Goal: Transaction & Acquisition: Obtain resource

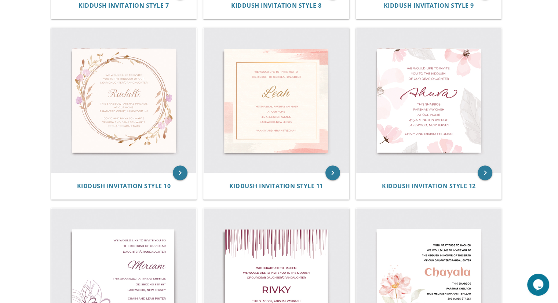
scroll to position [671, 0]
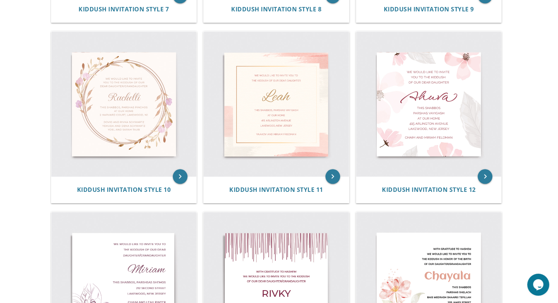
click at [378, 136] on img at bounding box center [428, 104] width 145 height 145
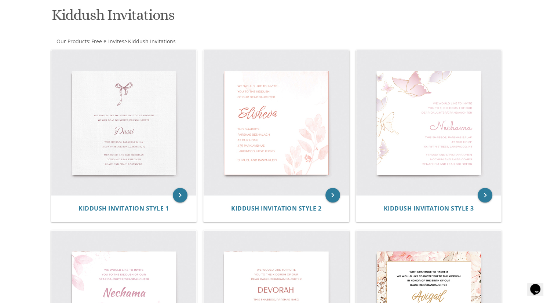
scroll to position [110, 0]
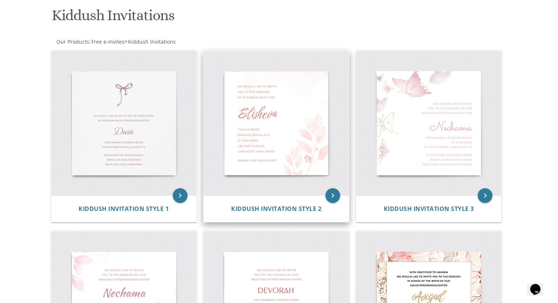
click at [311, 103] on img at bounding box center [275, 123] width 145 height 145
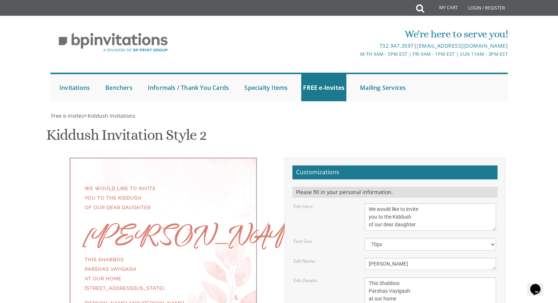
scroll to position [109, 0]
click at [423, 203] on textarea "We would like to invite you to the Kiddush of our dear daughter" at bounding box center [429, 216] width 131 height 27
type textarea "We would like to invite you to the Kiddush of our dear daughter/granddaughter"
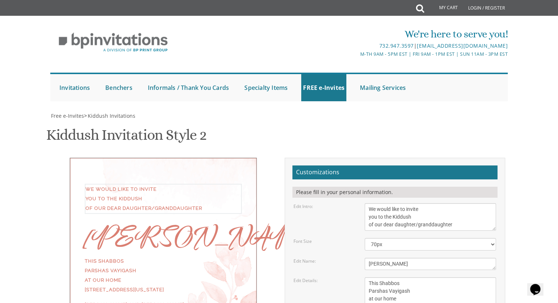
click at [390, 258] on textarea "[PERSON_NAME]" at bounding box center [429, 264] width 131 height 12
type textarea "E"
type textarea "[PERSON_NAME]"
click at [397, 277] on textarea "This Shabbos Parshas Vayigash at our home [STREET_ADDRESS][US_STATE]" at bounding box center [429, 298] width 131 height 43
drag, startPoint x: 410, startPoint y: 181, endPoint x: 386, endPoint y: 183, distance: 24.0
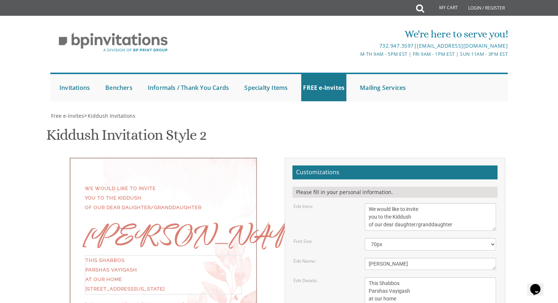
click at [386, 277] on textarea "This Shabbos Parshas Vayigash at our home [STREET_ADDRESS][US_STATE]" at bounding box center [429, 298] width 131 height 43
click at [400, 277] on textarea "This Shabbos Parshas Vayigash at our home [STREET_ADDRESS][US_STATE]" at bounding box center [429, 298] width 131 height 43
drag, startPoint x: 370, startPoint y: 197, endPoint x: 398, endPoint y: 196, distance: 28.3
click at [398, 277] on textarea "This Shabbos Parshas Vayigash at our home [STREET_ADDRESS][US_STATE]" at bounding box center [429, 298] width 131 height 43
click at [424, 277] on textarea "This Shabbos Parshas Vayigash at our home [STREET_ADDRESS][US_STATE]" at bounding box center [429, 298] width 131 height 43
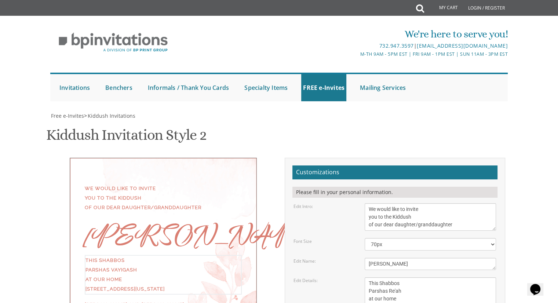
type textarea "This Shabbos Parshas Re'ah at our home [STREET_ADDRESS][US_STATE]"
drag, startPoint x: 440, startPoint y: 225, endPoint x: 366, endPoint y: 227, distance: 73.7
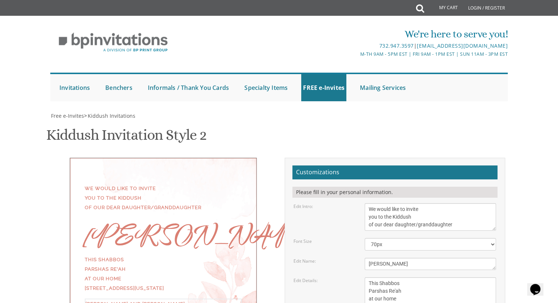
type textarea "[PERSON_NAME] and [PERSON_NAME] [PERSON_NAME] and [PERSON_NAME] Rabbi [PERSON_N…"
type input "[EMAIL_ADDRESS][DOMAIN_NAME]"
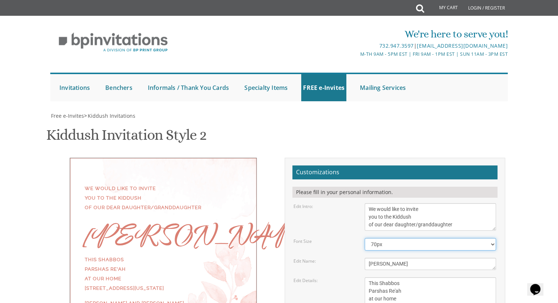
click at [415, 238] on select "40px 50px 60px 70px 80px" at bounding box center [429, 244] width 131 height 12
click at [364, 238] on select "40px 50px 60px 70px 80px" at bounding box center [429, 244] width 131 height 12
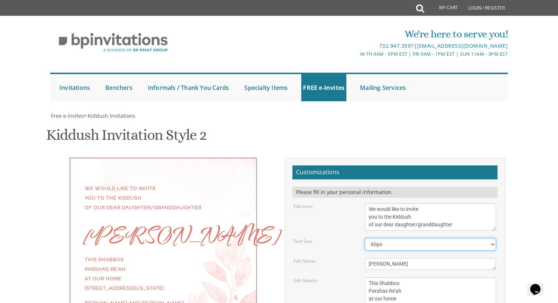
click at [402, 238] on select "40px 50px 60px 70px 80px" at bounding box center [429, 244] width 131 height 12
select select "80px"
click at [364, 238] on select "40px 50px 60px 70px 80px" at bounding box center [429, 244] width 131 height 12
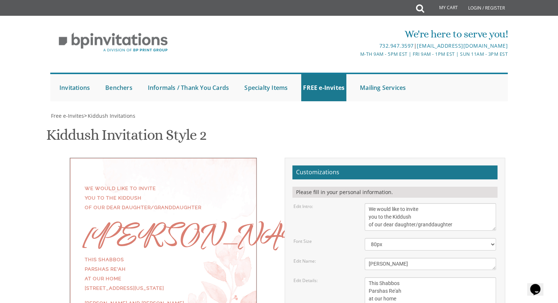
click at [342, 277] on div "Edit Details: This Shabbos Parshas Vayigash at our home 415 Arlington Avenue La…" at bounding box center [394, 298] width 213 height 43
click at [426, 277] on textarea "This Shabbos Parshas Vayigash at our home 415 Arlington Avenue Lakewood, New Je…" at bounding box center [429, 298] width 131 height 43
drag, startPoint x: 425, startPoint y: 200, endPoint x: 367, endPoint y: 199, distance: 58.7
click at [367, 277] on textarea "This Shabbos Parshas Vayigash at our home 415 Arlington Avenue Lakewood, New Je…" at bounding box center [429, 298] width 131 height 43
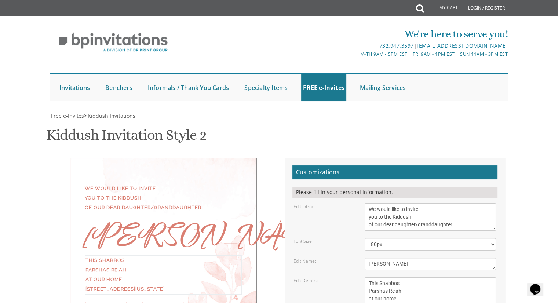
scroll to position [0, 0]
type textarea "This Shabbos Parshas Re'ah at our home 645 Stirling Avenue"
drag, startPoint x: 444, startPoint y: 220, endPoint x: 361, endPoint y: 218, distance: 83.3
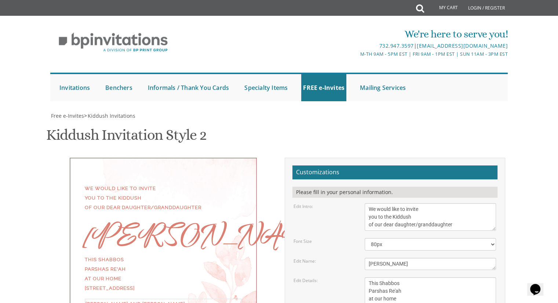
scroll to position [6, 0]
type textarea "Shmaryaou and Devora Abitbol Rabbi Avraham and Shulamit Abitbol Rabbi Eli and Y…"
click at [406, 277] on textarea "This Shabbos Parshas Vayigash at our home 415 Arlington Avenue Lakewood, New Je…" at bounding box center [429, 298] width 131 height 43
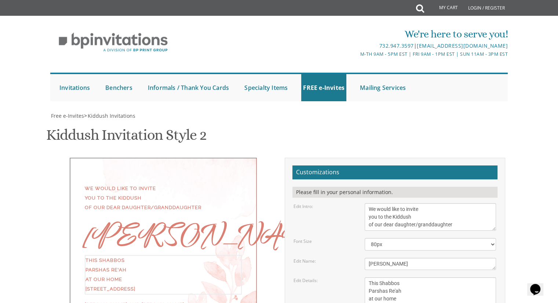
click at [419, 277] on textarea "This Shabbos Parshas Vayigash at our home 415 Arlington Avenue Lakewood, New Je…" at bounding box center [429, 298] width 131 height 43
click at [413, 277] on textarea "This Shabbos Parshas Vayigash at our home 415 Arlington Avenue Lakewood, New Je…" at bounding box center [429, 298] width 131 height 43
type textarea "This Shabbos Parshas Re'ah at our home 645 Stirling Avenue At 11:00"
click at [343, 277] on div "Edit Details: This Shabbos Parshas Vayigash at our home 415 Arlington Avenue La…" at bounding box center [394, 298] width 213 height 43
click at [368, 203] on textarea "We would like to invite you to the Kiddush of our dear daughter" at bounding box center [429, 216] width 131 height 27
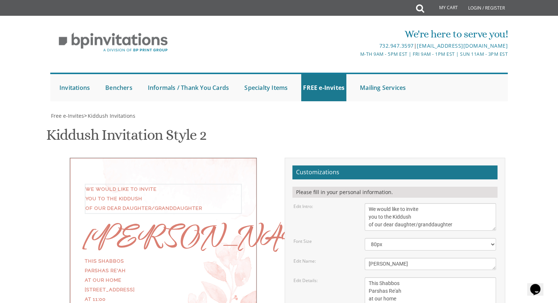
click at [368, 203] on textarea "We would like to invite you to the Kiddush of our dear daughter" at bounding box center [429, 216] width 131 height 27
type textarea "With much gratitude to Hashem We would like to invite you to the Kiddush of our…"
click at [356, 165] on form "Customizations Please fill in your personal information. Edit Intro: We would l…" at bounding box center [394, 284] width 205 height 239
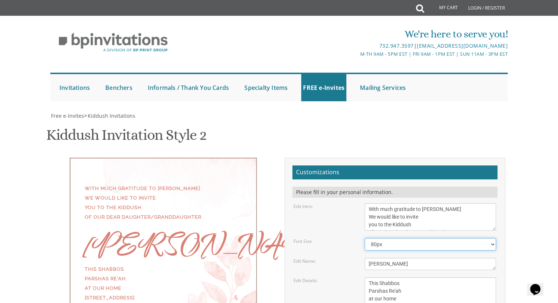
click at [478, 238] on select "40px 50px 60px 70px 80px" at bounding box center [429, 244] width 131 height 12
select select "70px"
click at [364, 238] on select "40px 50px 60px 70px 80px" at bounding box center [429, 244] width 131 height 12
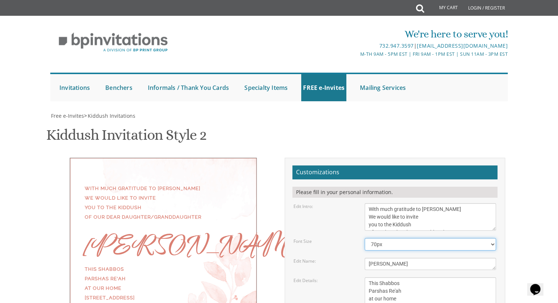
scroll to position [119, 0]
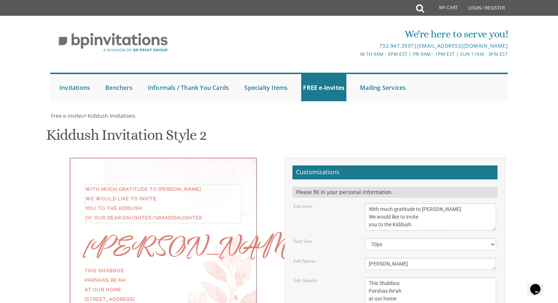
click at [368, 203] on textarea "We would like to invite you to the Kiddush of our dear daughter" at bounding box center [429, 216] width 131 height 27
click at [365, 258] on textarea "Elisheva" at bounding box center [429, 264] width 131 height 12
click at [346, 277] on div "Edit Details: This Shabbos Parshas Vayigash at our home 415 Arlington Avenue La…" at bounding box center [394, 298] width 213 height 43
click at [388, 277] on textarea "This Shabbos Parshas Vayigash at our home 415 Arlington Avenue Lakewood, New Je…" at bounding box center [429, 298] width 131 height 43
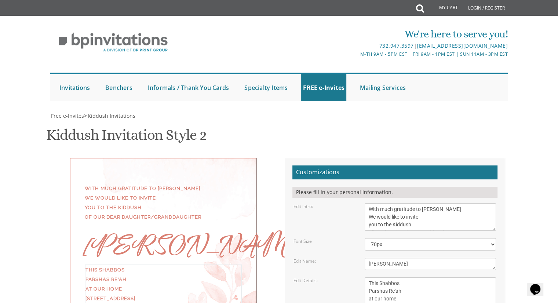
scroll to position [0, 0]
click at [341, 277] on div "Edit Details: This Shabbos Parshas Vayigash at our home 415 Arlington Avenue La…" at bounding box center [394, 298] width 213 height 43
click at [398, 277] on textarea "This Shabbos Parshas Vayigash at our home 415 Arlington Avenue Lakewood, New Je…" at bounding box center [429, 298] width 131 height 43
click at [358, 277] on div "Edit Details: This Shabbos Parshas Vayigash at our home 415 Arlington Avenue La…" at bounding box center [394, 298] width 213 height 43
click at [401, 277] on textarea "This Shabbos Parshas Vayigash at our home 415 Arlington Avenue Lakewood, New Je…" at bounding box center [429, 298] width 131 height 43
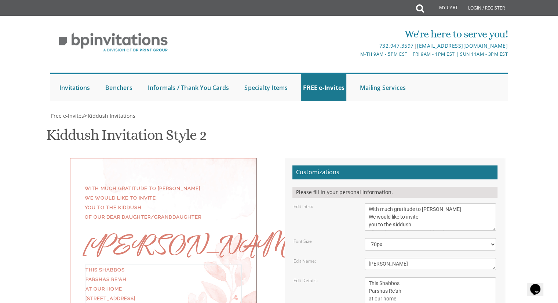
type textarea "This Shabbos Parshas Re'ah at our home 645 Stirling Avenue At 11:00"
click at [329, 201] on form "Customizations Please fill in your personal information. Edit Intro: We would l…" at bounding box center [394, 284] width 205 height 239
